Goal: Entertainment & Leisure: Consume media (video, audio)

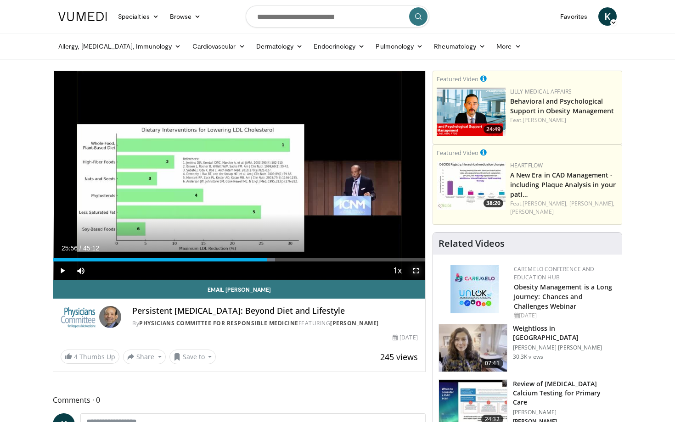
click at [417, 273] on span "Video Player" at bounding box center [416, 271] width 18 height 18
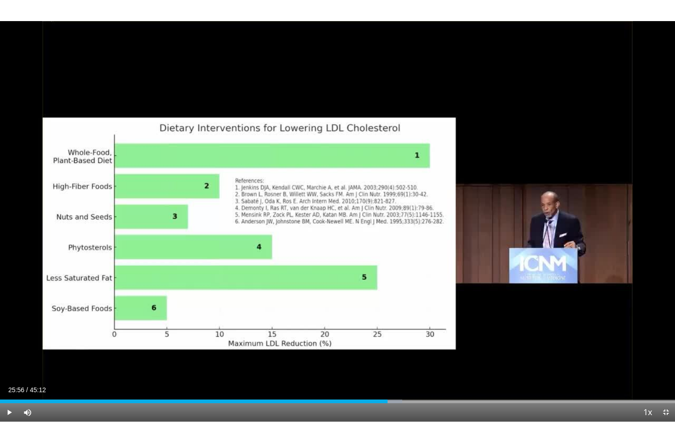
click at [314, 214] on div "10 seconds Tap to unmute" at bounding box center [337, 211] width 675 height 422
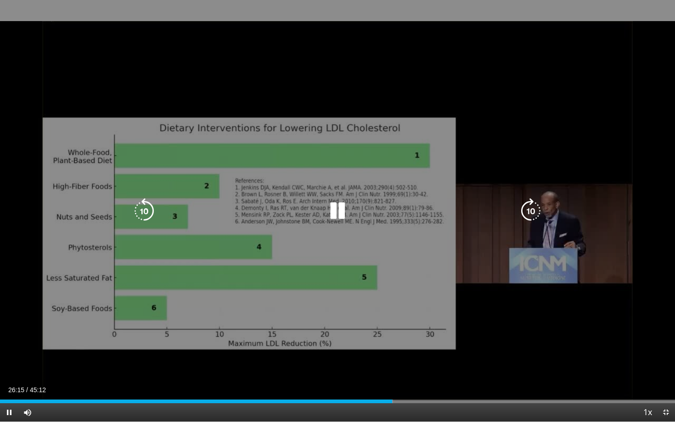
click at [337, 210] on icon "Video Player" at bounding box center [337, 211] width 26 height 26
click at [187, 213] on div "Video Player" at bounding box center [337, 211] width 405 height 18
click at [280, 214] on div "Video Player" at bounding box center [337, 211] width 405 height 18
click at [344, 221] on icon "Video Player" at bounding box center [337, 211] width 26 height 26
click at [516, 142] on div "10 seconds Tap to unmute" at bounding box center [337, 211] width 675 height 422
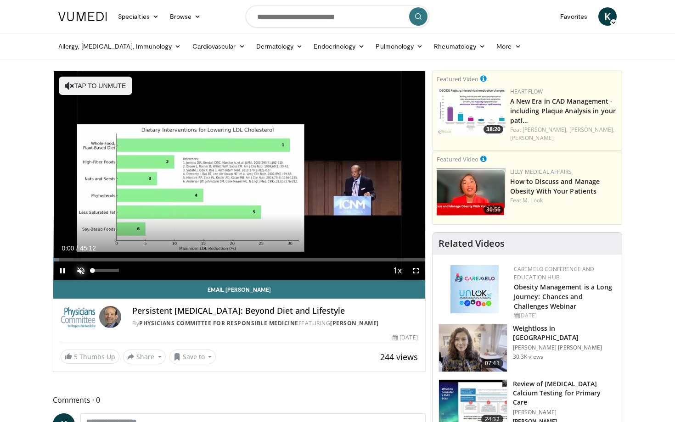
click at [84, 269] on span "Video Player" at bounding box center [81, 271] width 18 height 18
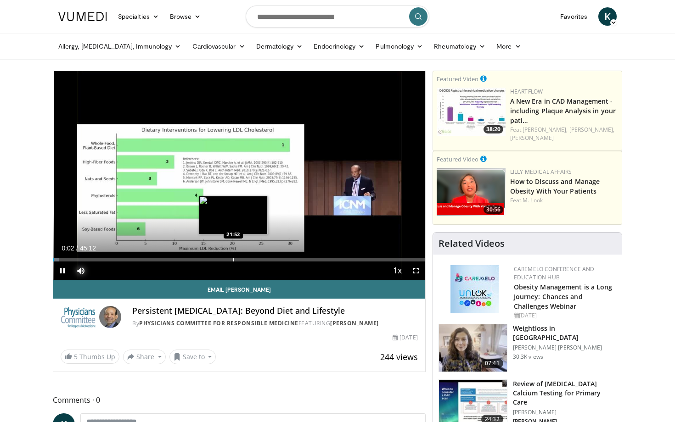
click at [233, 255] on div "Loaded : 1.46% 00:03 21:52" at bounding box center [239, 257] width 372 height 9
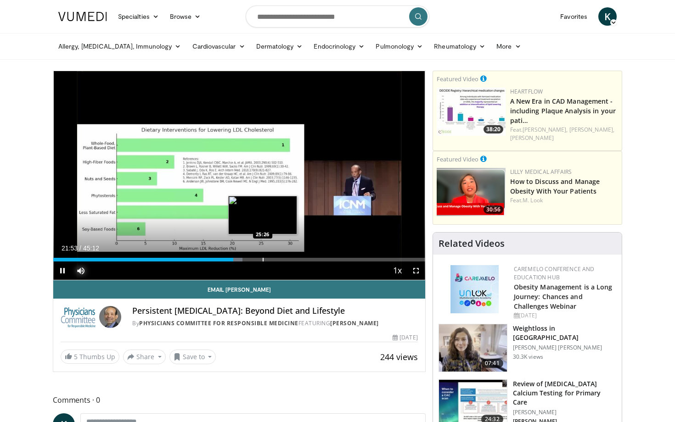
click at [262, 258] on div "Progress Bar" at bounding box center [262, 260] width 1 height 4
click at [262, 259] on div "Progress Bar" at bounding box center [262, 260] width 1 height 4
click at [257, 261] on div "Progress Bar" at bounding box center [257, 260] width 1 height 4
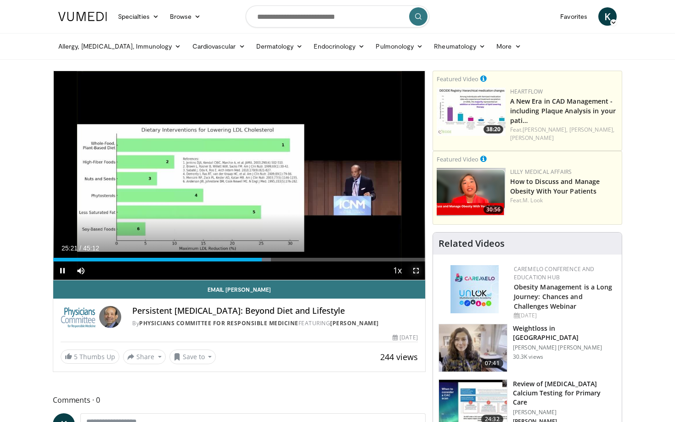
click at [416, 271] on span "Video Player" at bounding box center [416, 271] width 18 height 18
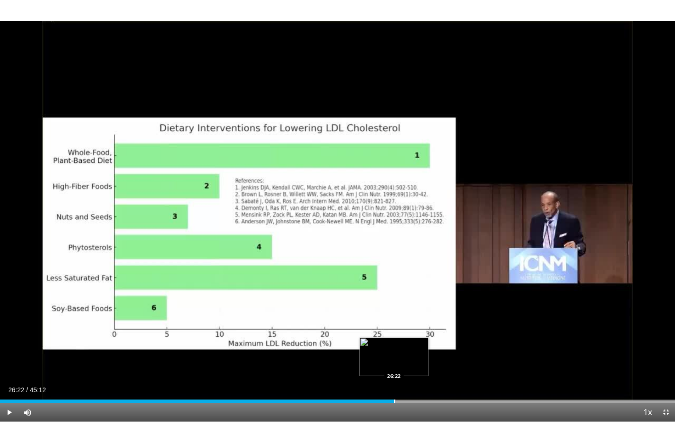
click at [394, 401] on div "Progress Bar" at bounding box center [394, 402] width 1 height 4
click at [390, 399] on div "Loaded : 60.84% 26:27 26:10" at bounding box center [337, 399] width 675 height 9
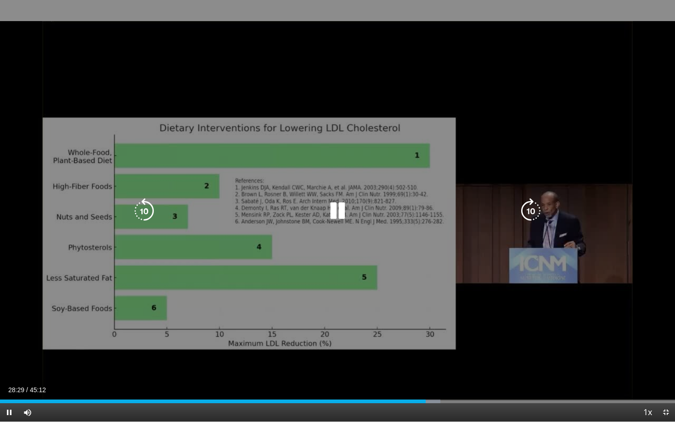
click at [341, 218] on icon "Video Player" at bounding box center [337, 211] width 26 height 26
click at [322, 224] on div "10 seconds Tap to unmute" at bounding box center [337, 211] width 675 height 422
click at [594, 352] on div "10 seconds Tap to unmute" at bounding box center [337, 211] width 675 height 422
click at [352, 240] on div "10 seconds Tap to unmute" at bounding box center [337, 211] width 675 height 422
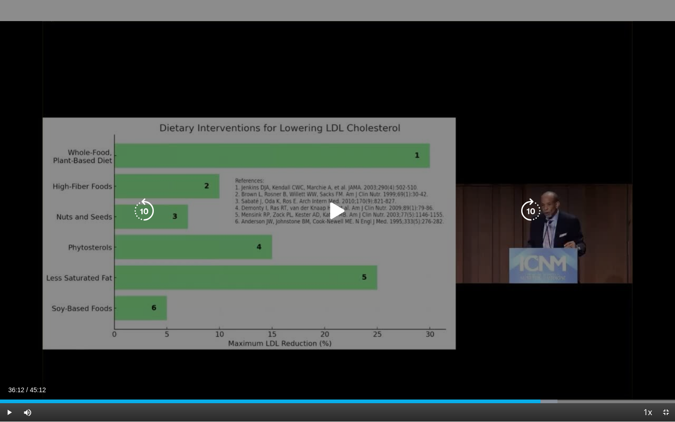
click at [213, 356] on div "10 seconds Tap to unmute" at bounding box center [337, 211] width 675 height 422
click at [476, 117] on div "10 seconds Tap to unmute" at bounding box center [337, 211] width 675 height 422
click at [329, 213] on icon "Video Player" at bounding box center [337, 211] width 26 height 26
click at [294, 255] on div "10 seconds Tap to unmute" at bounding box center [337, 211] width 675 height 422
click at [280, 260] on div "10 seconds Tap to unmute" at bounding box center [337, 211] width 675 height 422
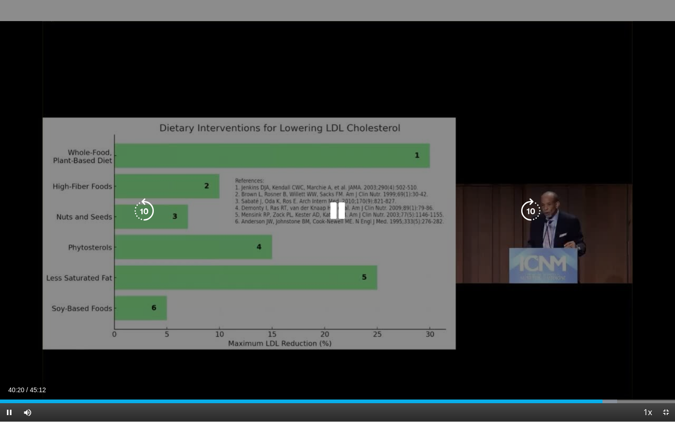
click at [146, 206] on icon "Video Player" at bounding box center [144, 211] width 26 height 26
click at [145, 206] on icon "Video Player" at bounding box center [144, 211] width 26 height 26
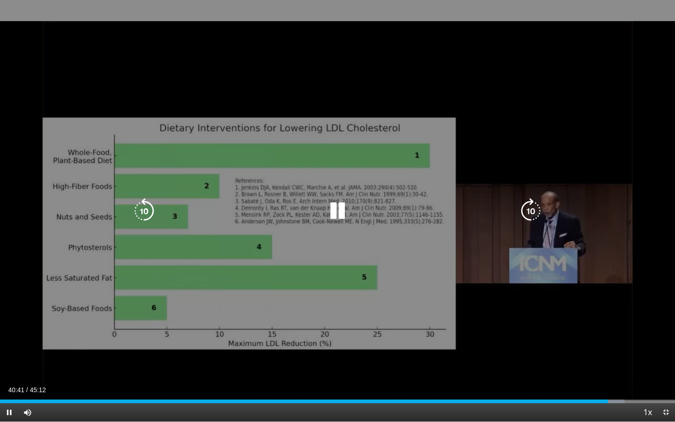
click at [326, 272] on div "30 seconds Tap to unmute" at bounding box center [337, 211] width 675 height 422
